Goal: Find specific page/section: Find specific page/section

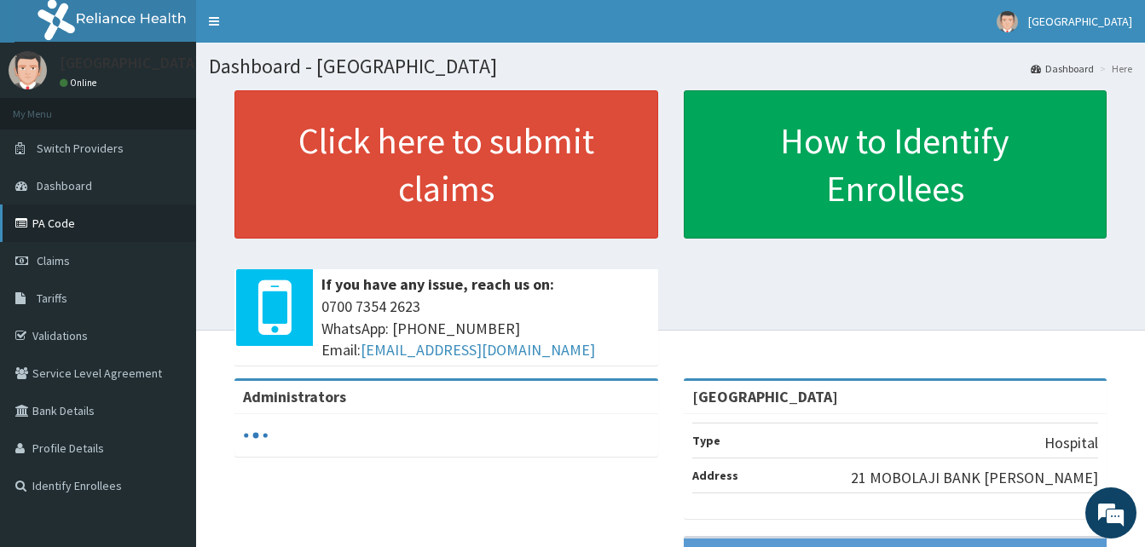
click at [60, 222] on link "PA Code" at bounding box center [98, 224] width 196 height 38
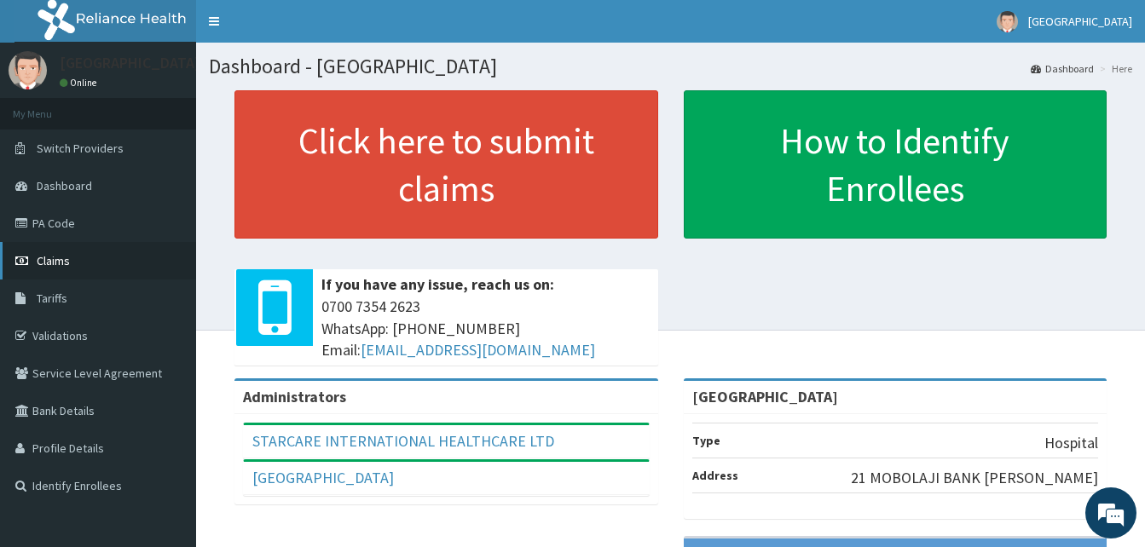
click at [61, 264] on span "Claims" at bounding box center [53, 260] width 33 height 15
